Goal: Information Seeking & Learning: Learn about a topic

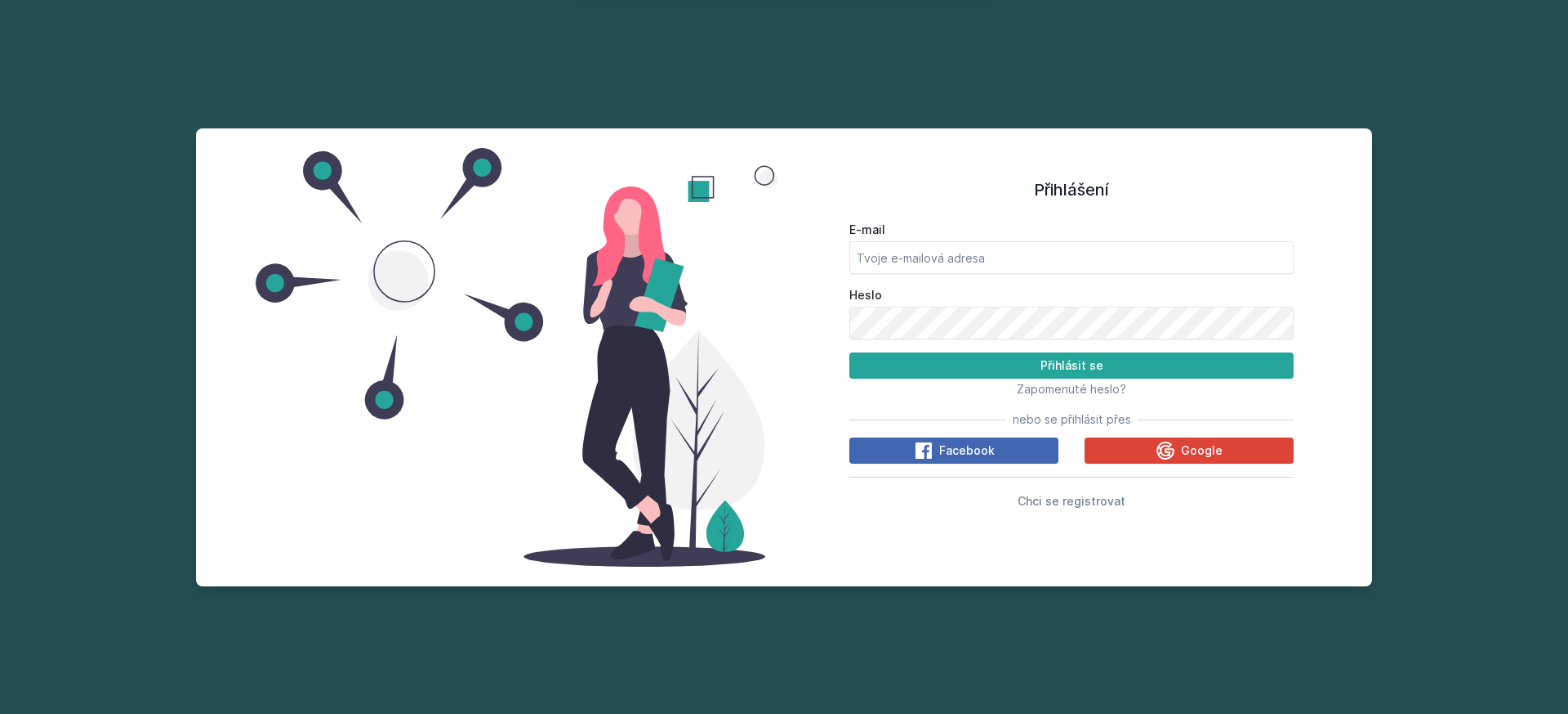
click at [797, 100] on button "Ne" at bounding box center [787, 105] width 59 height 41
click at [1043, 249] on input "E-mail" at bounding box center [1071, 258] width 444 height 33
type input "[EMAIL_ADDRESS][DOMAIN_NAME]"
click at [1018, 366] on button "Přihlásit se" at bounding box center [1071, 365] width 444 height 26
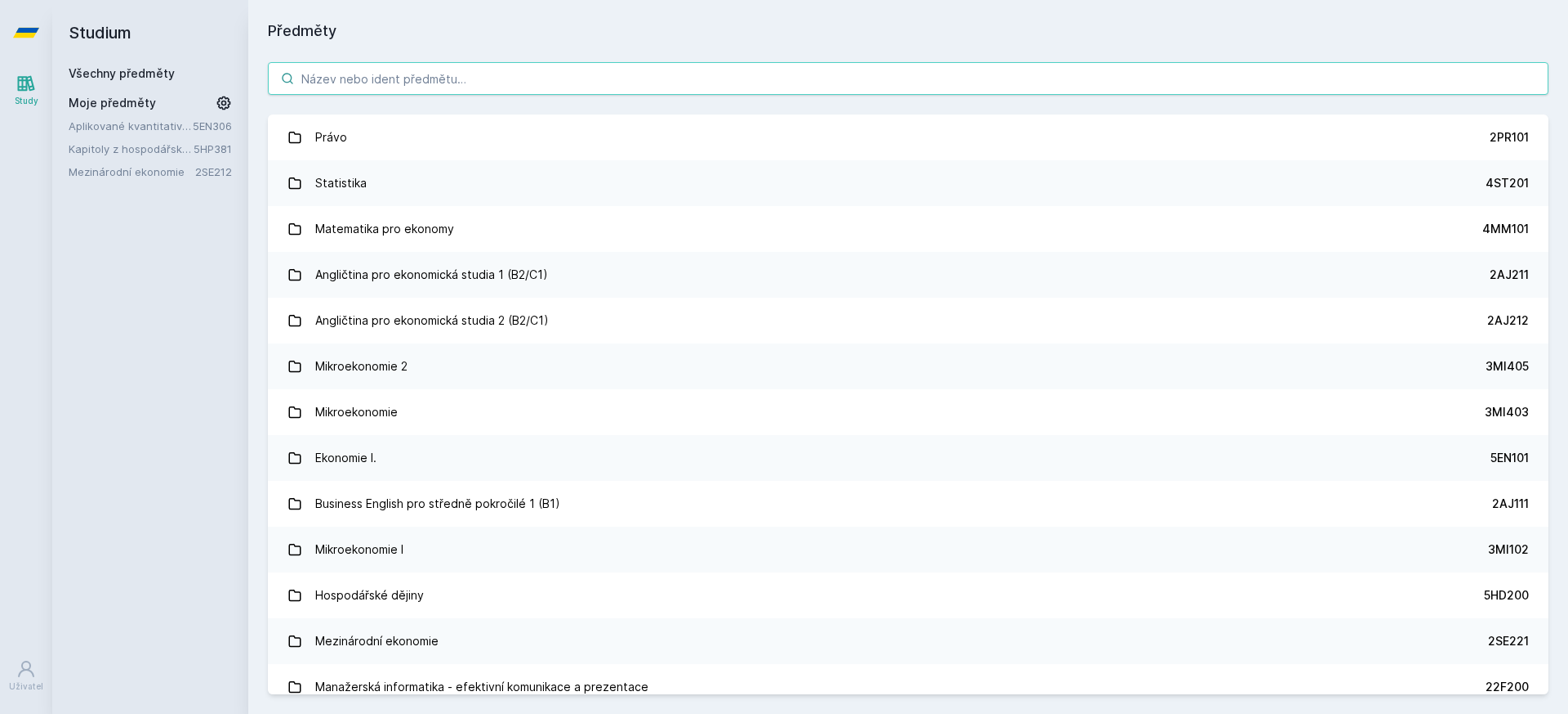
click at [806, 68] on input "search" at bounding box center [909, 79] width 1281 height 33
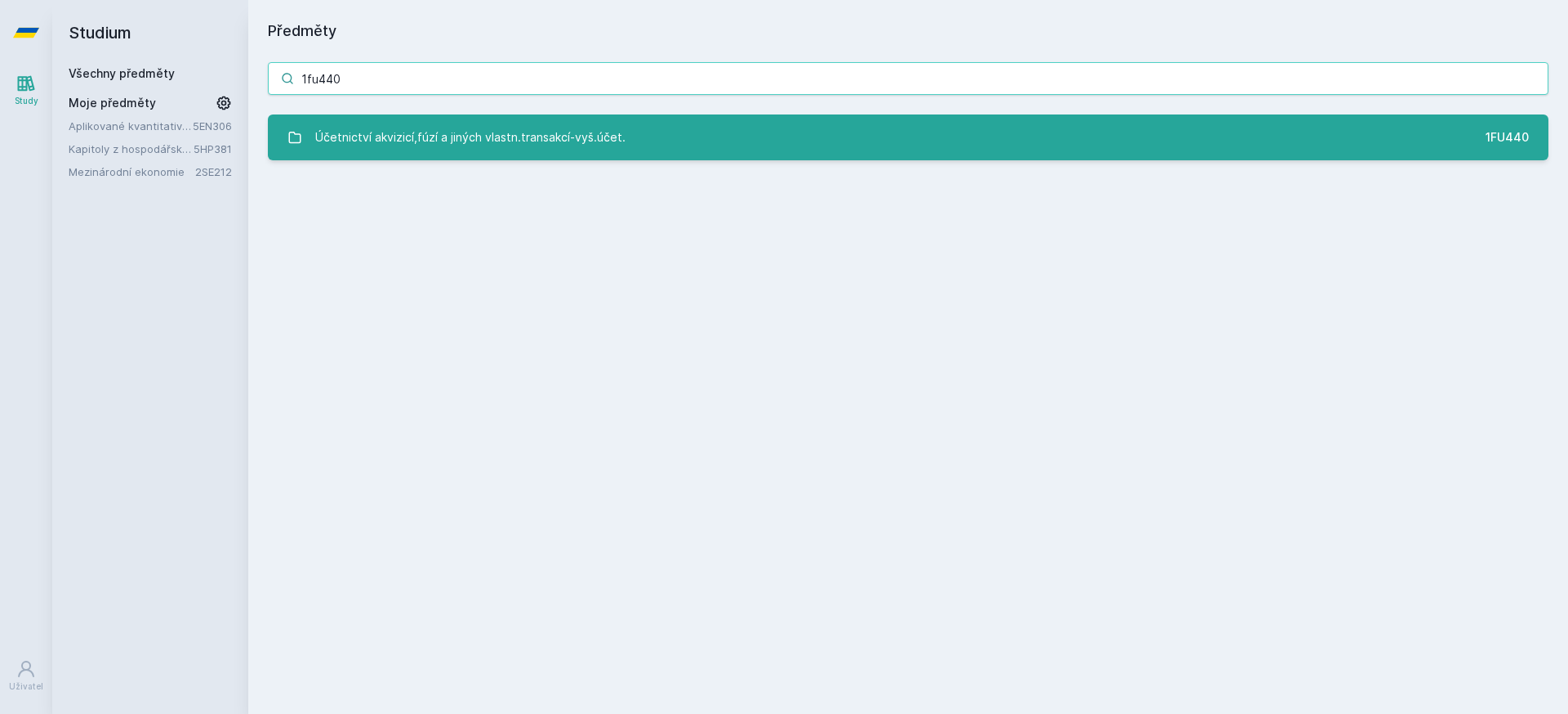
type input "1fu440"
click at [509, 125] on div "Účetnictví akvizicí,fúzí a jiných vlastn.transakcí-vyš.účet." at bounding box center [470, 137] width 310 height 33
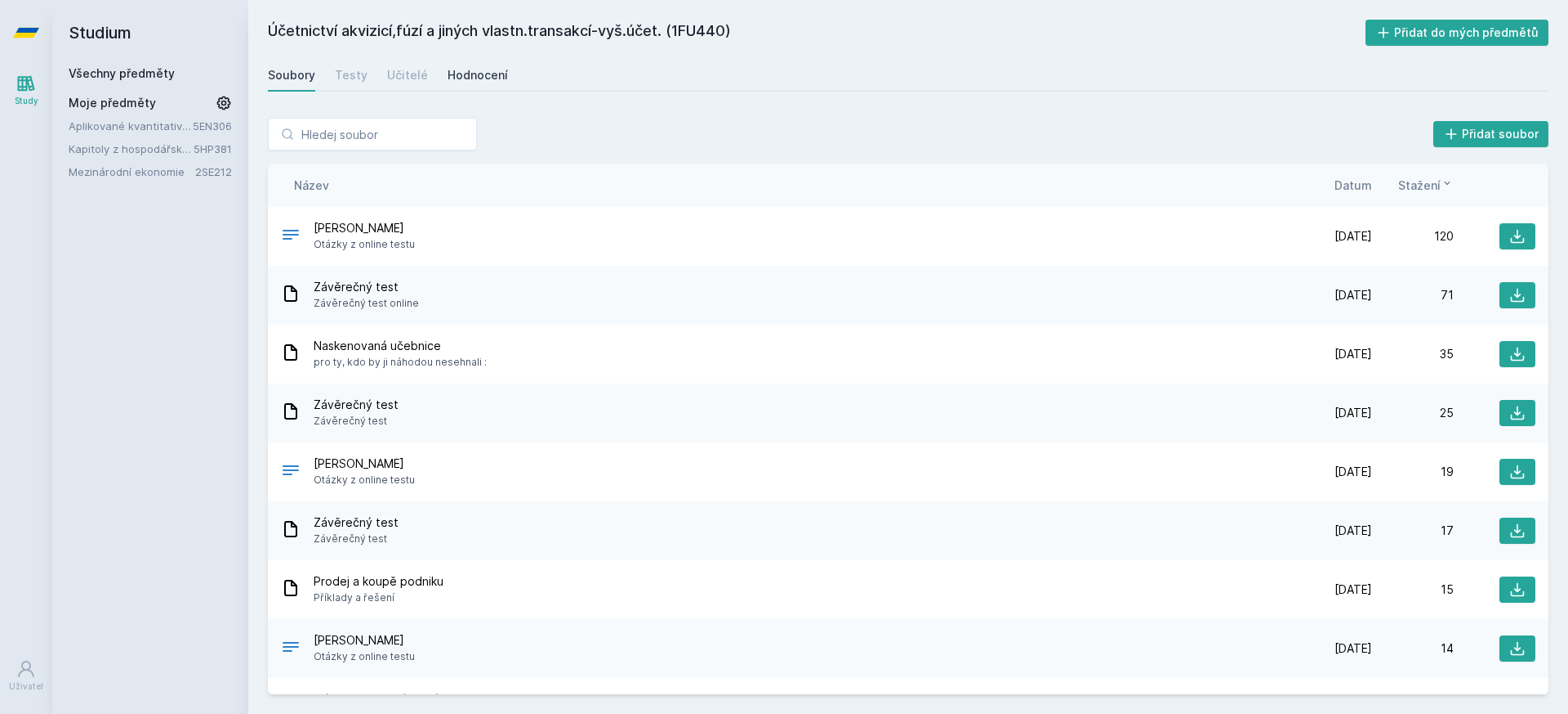
click at [475, 73] on div "Hodnocení" at bounding box center [477, 75] width 60 height 17
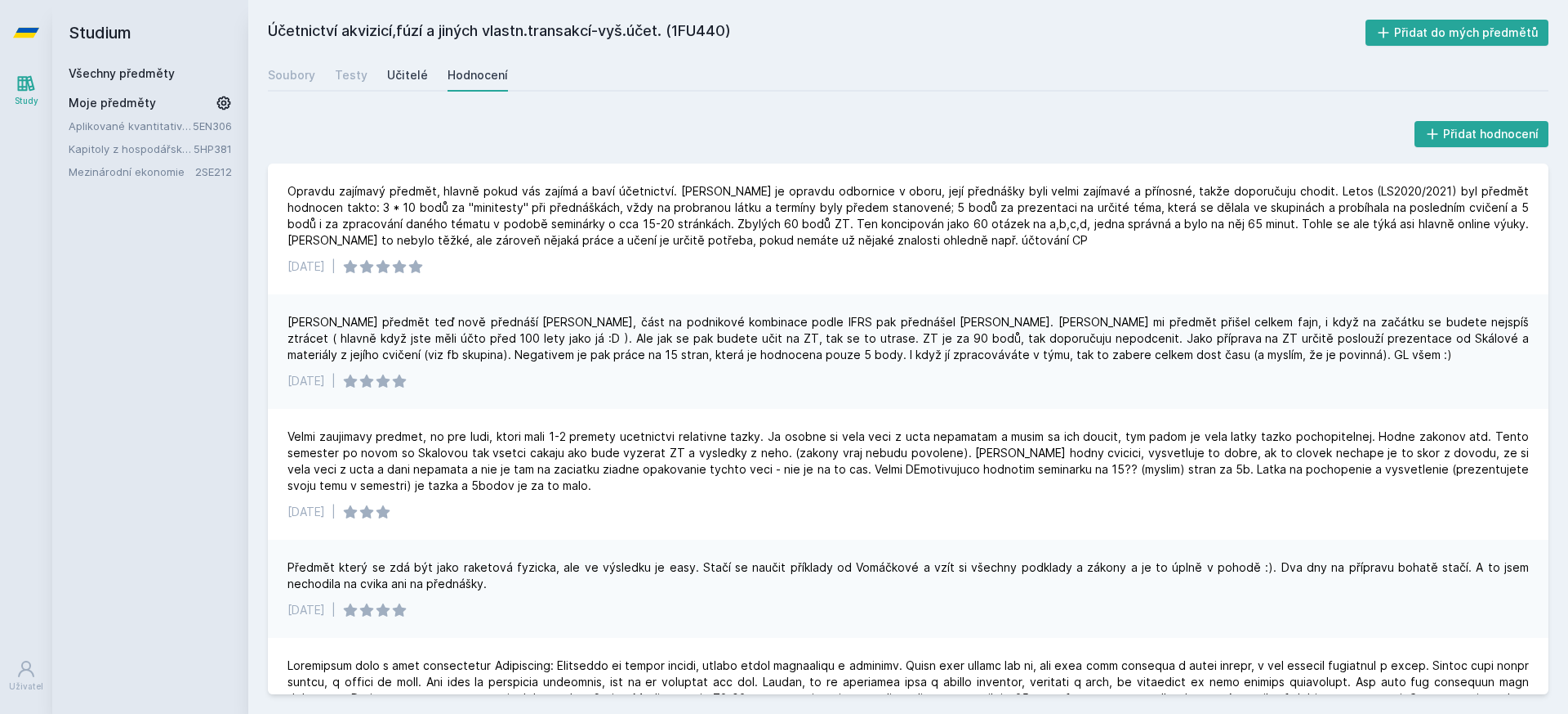
click at [409, 87] on link "Učitelé" at bounding box center [407, 76] width 41 height 33
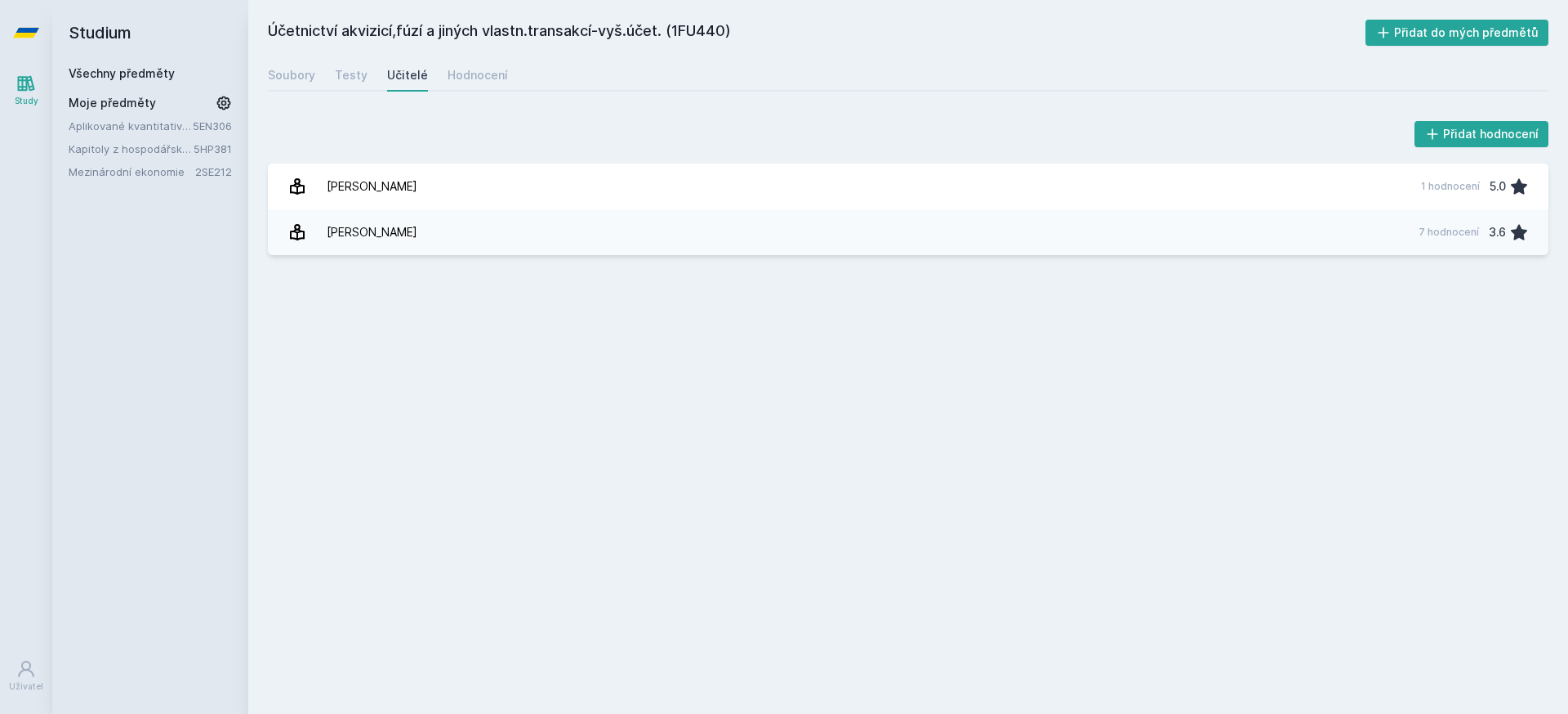
click at [27, 24] on icon at bounding box center [25, 32] width 26 height 65
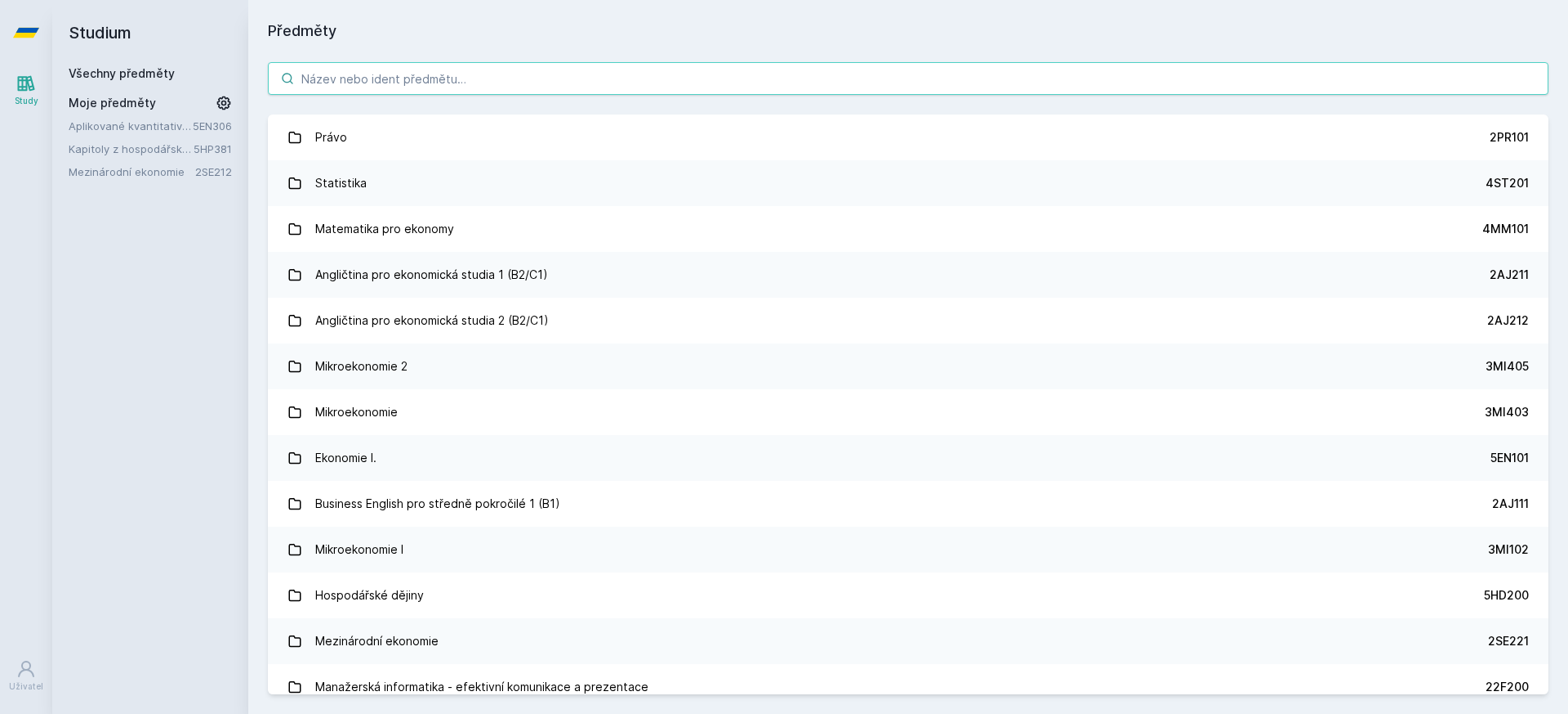
click at [368, 89] on input "search" at bounding box center [909, 79] width 1281 height 33
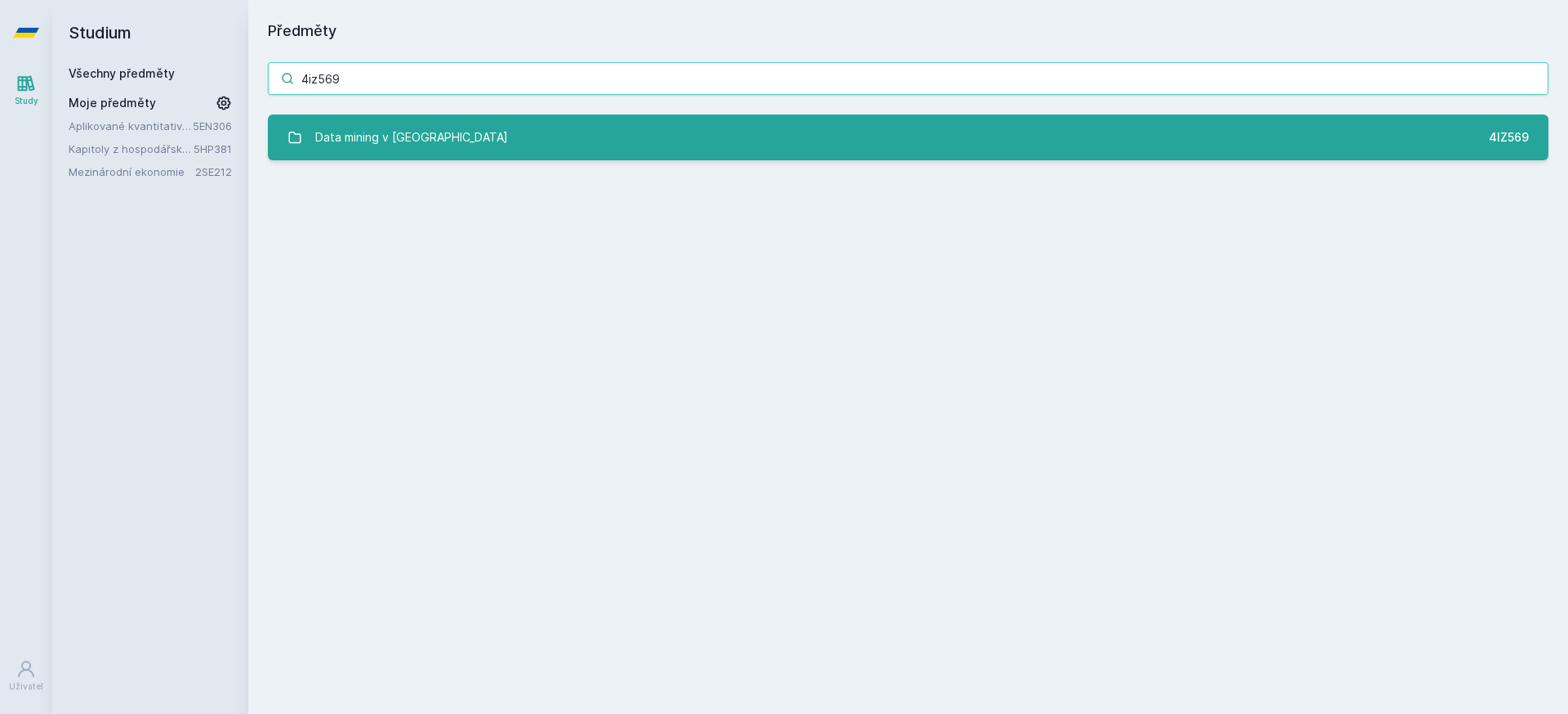
type input "4iz569"
click at [425, 156] on link "Data mining v cloudu 4IZ569" at bounding box center [909, 137] width 1281 height 46
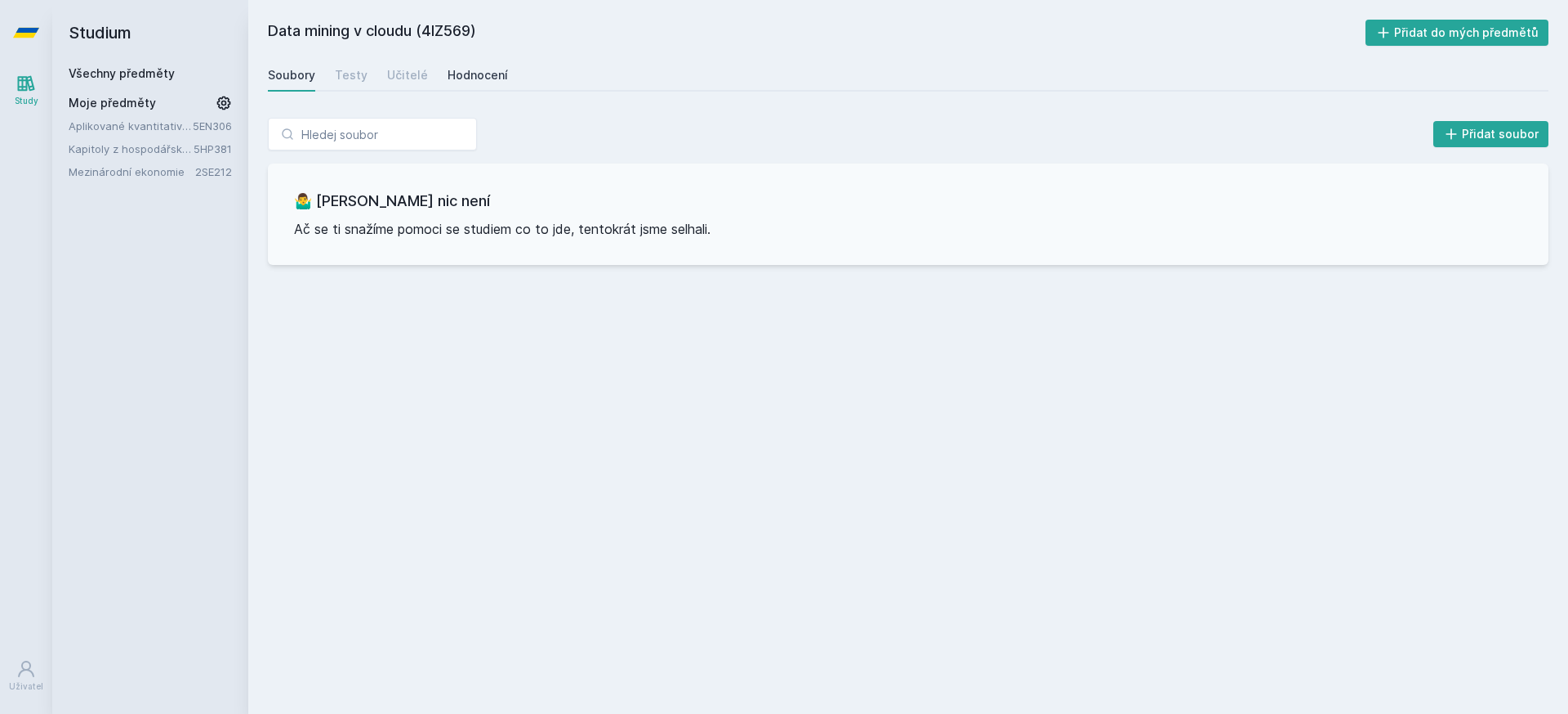
click at [483, 76] on div "Hodnocení" at bounding box center [477, 75] width 60 height 17
drag, startPoint x: 32, startPoint y: 27, endPoint x: 73, endPoint y: 45, distance: 44.8
click at [30, 28] on icon at bounding box center [25, 33] width 26 height 10
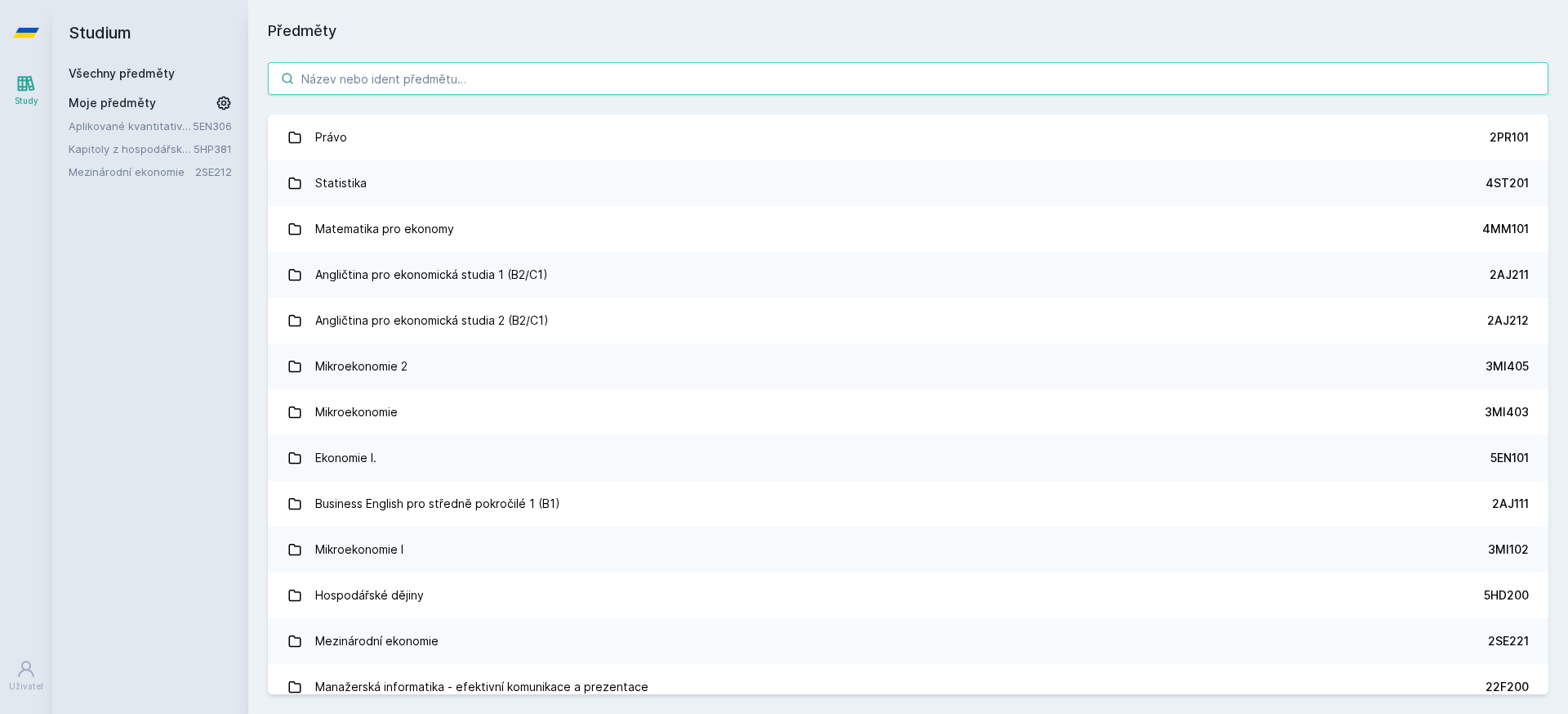
click at [416, 67] on input "search" at bounding box center [909, 79] width 1281 height 33
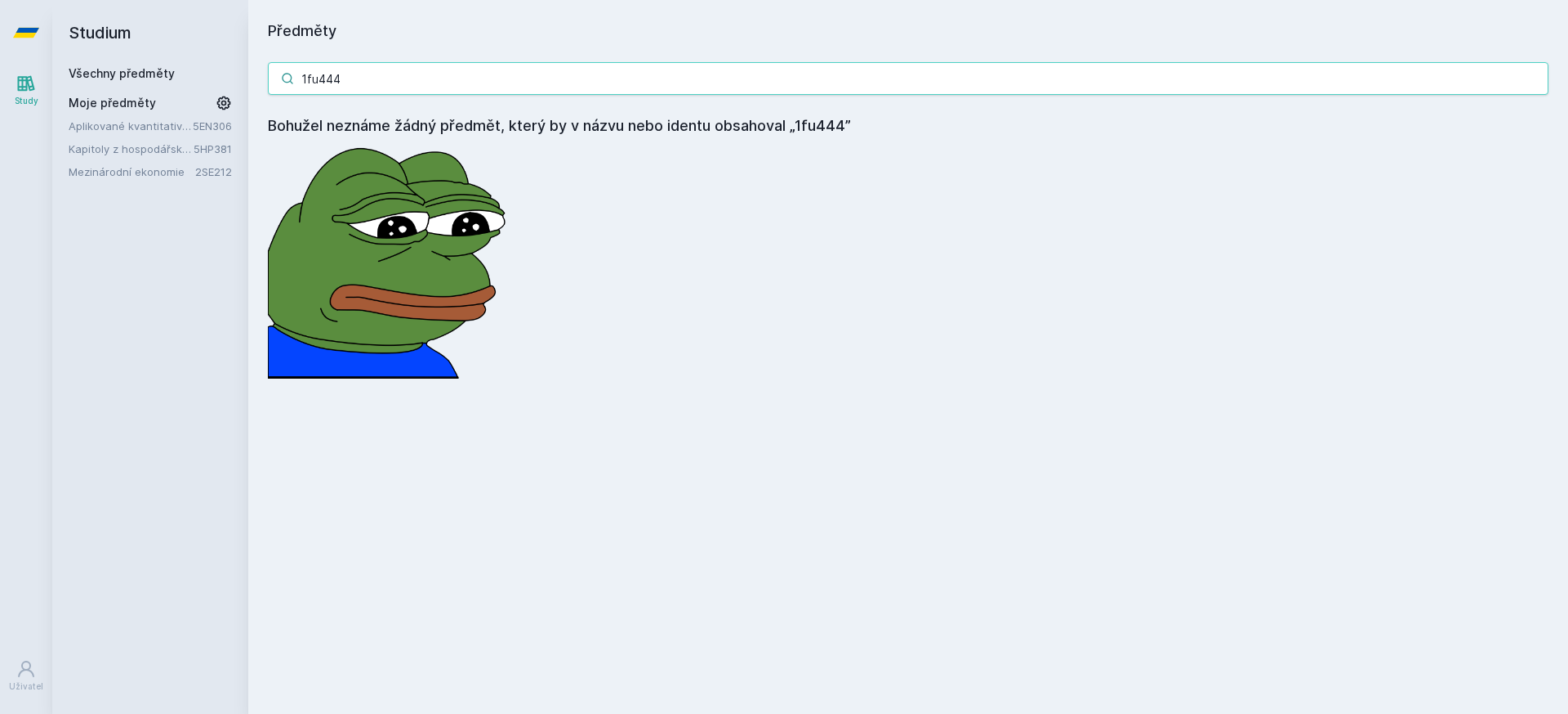
type input "1fu444"
